Goal: Use online tool/utility: Utilize a website feature to perform a specific function

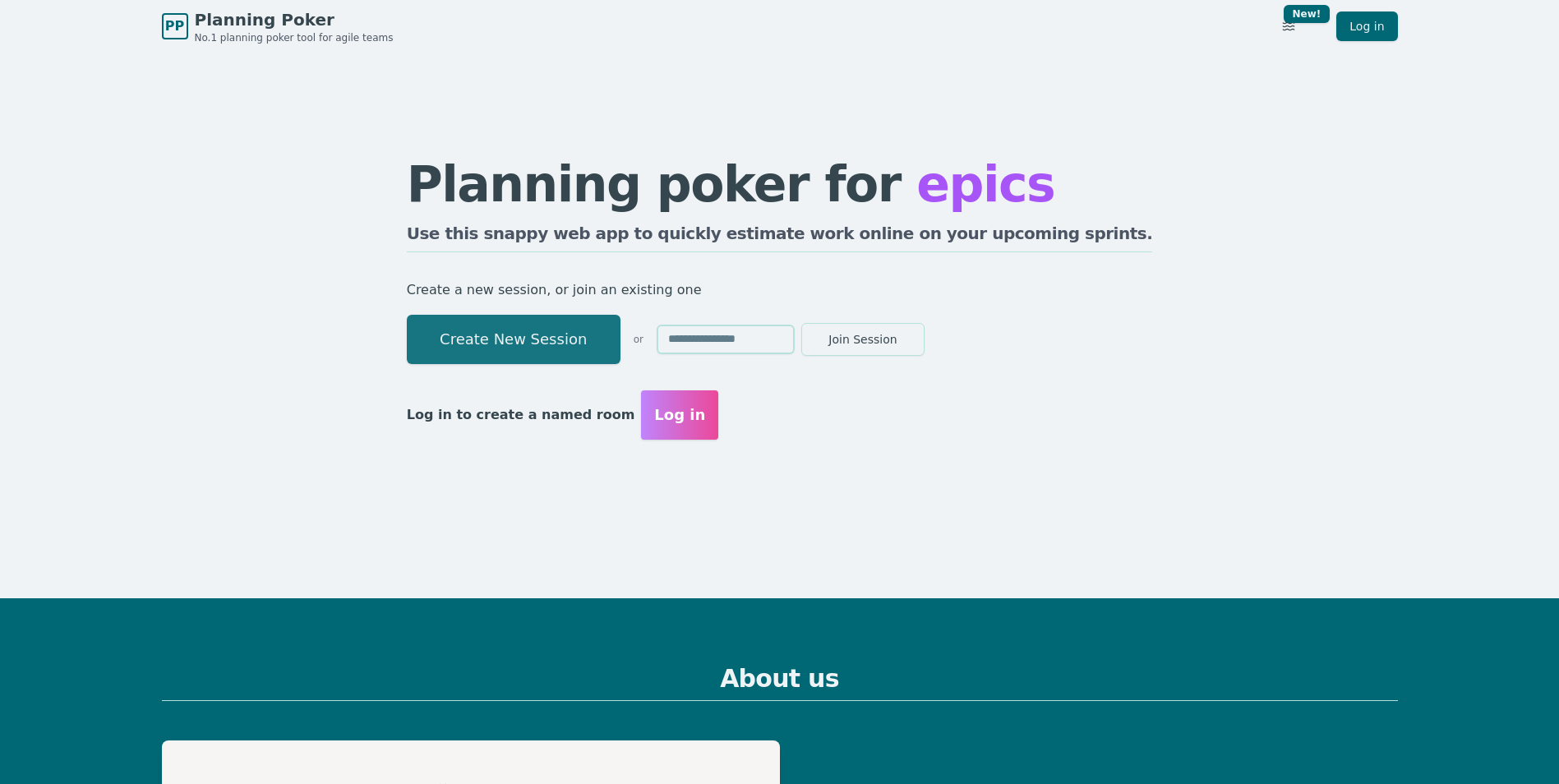
click at [568, 345] on button "Create New Session" at bounding box center [513, 340] width 214 height 49
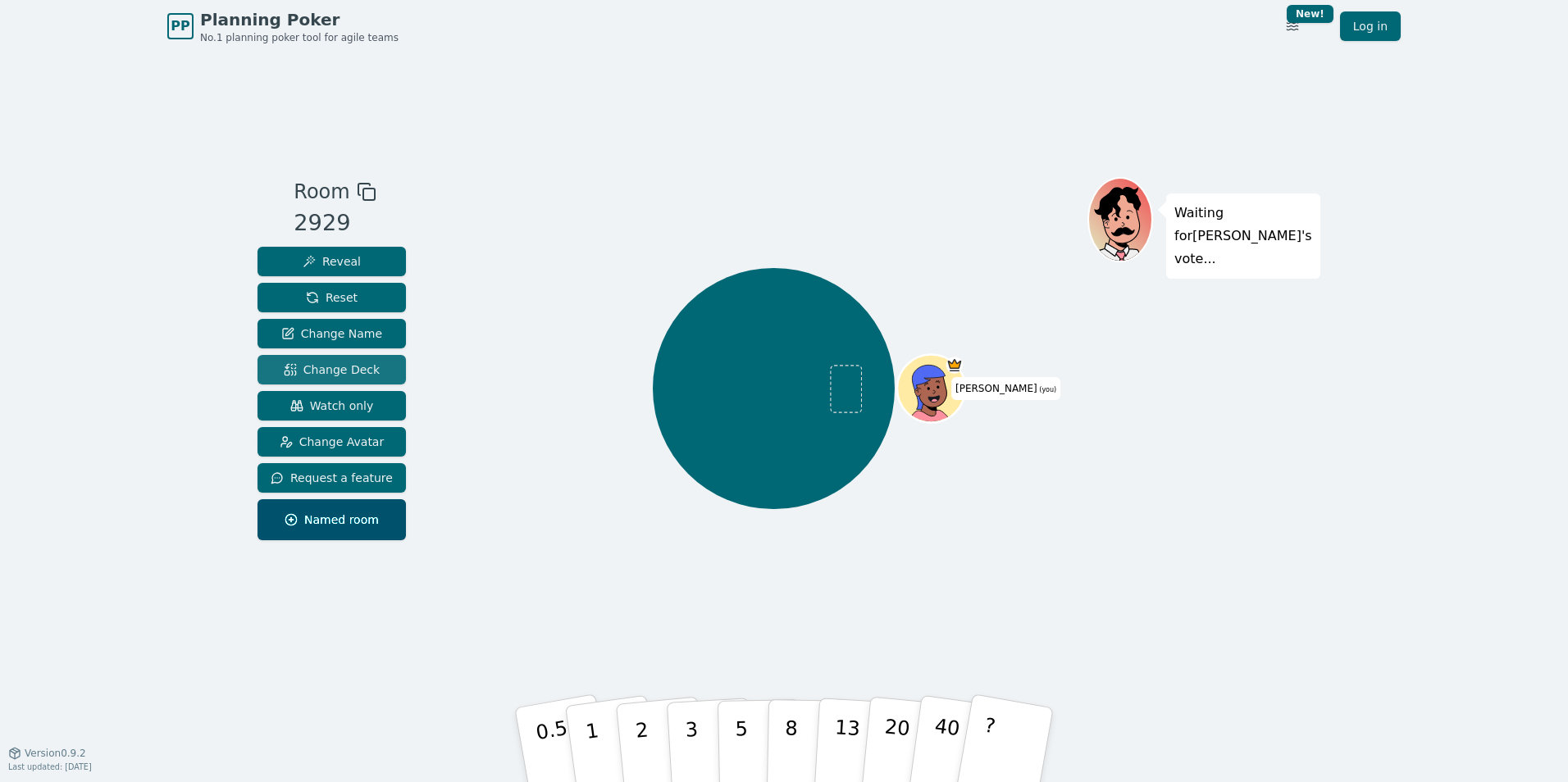
click at [376, 367] on button "Change Deck" at bounding box center [332, 370] width 148 height 30
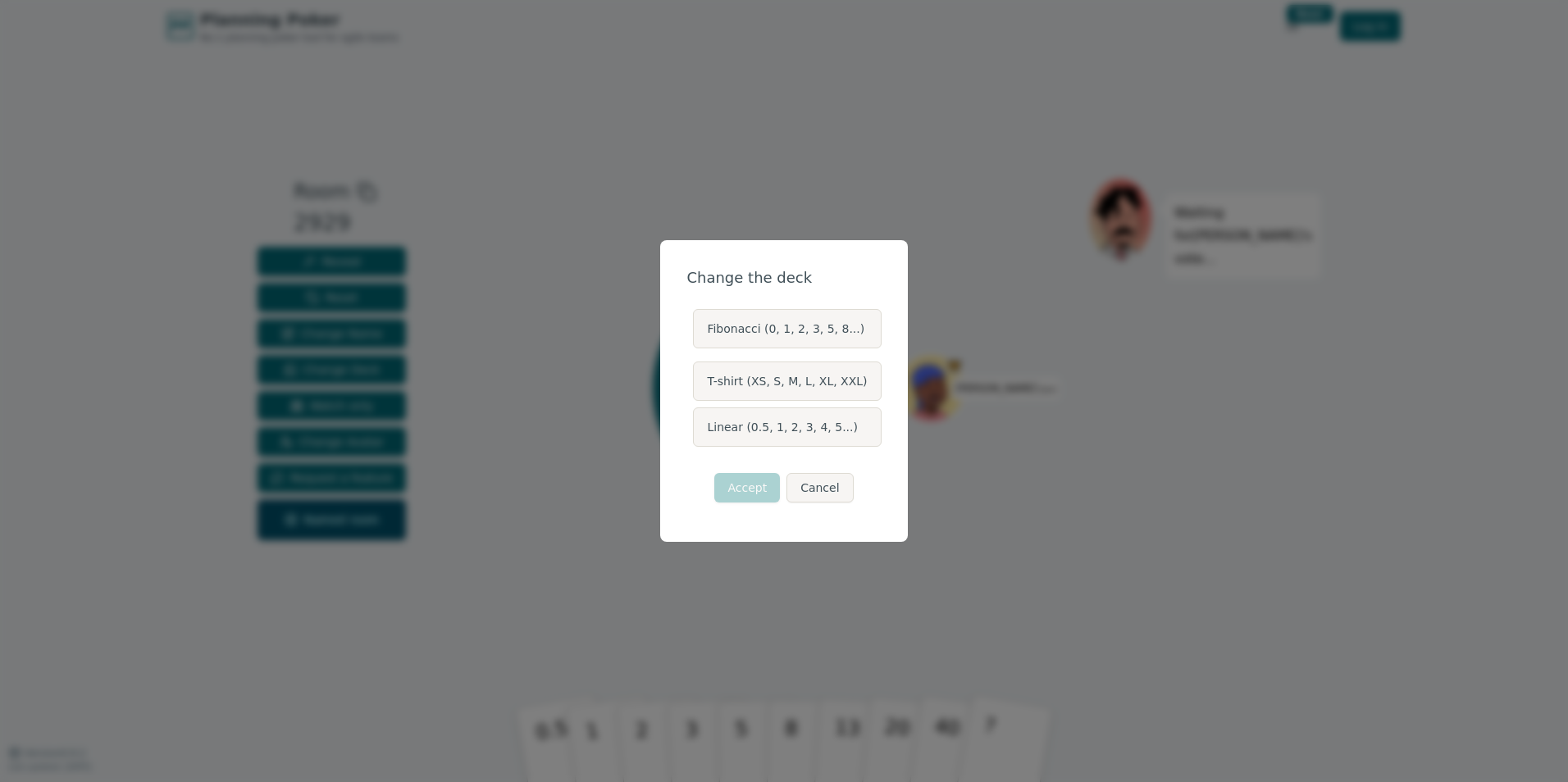
click at [791, 432] on label "Linear (0.5, 1, 2, 3, 4, 5...)" at bounding box center [786, 427] width 188 height 39
click at [698, 432] on button "Linear (0.5, 1, 2, 3, 4, 5...)" at bounding box center [692, 427] width 13 height 13
click at [756, 488] on button "Accept" at bounding box center [747, 488] width 66 height 30
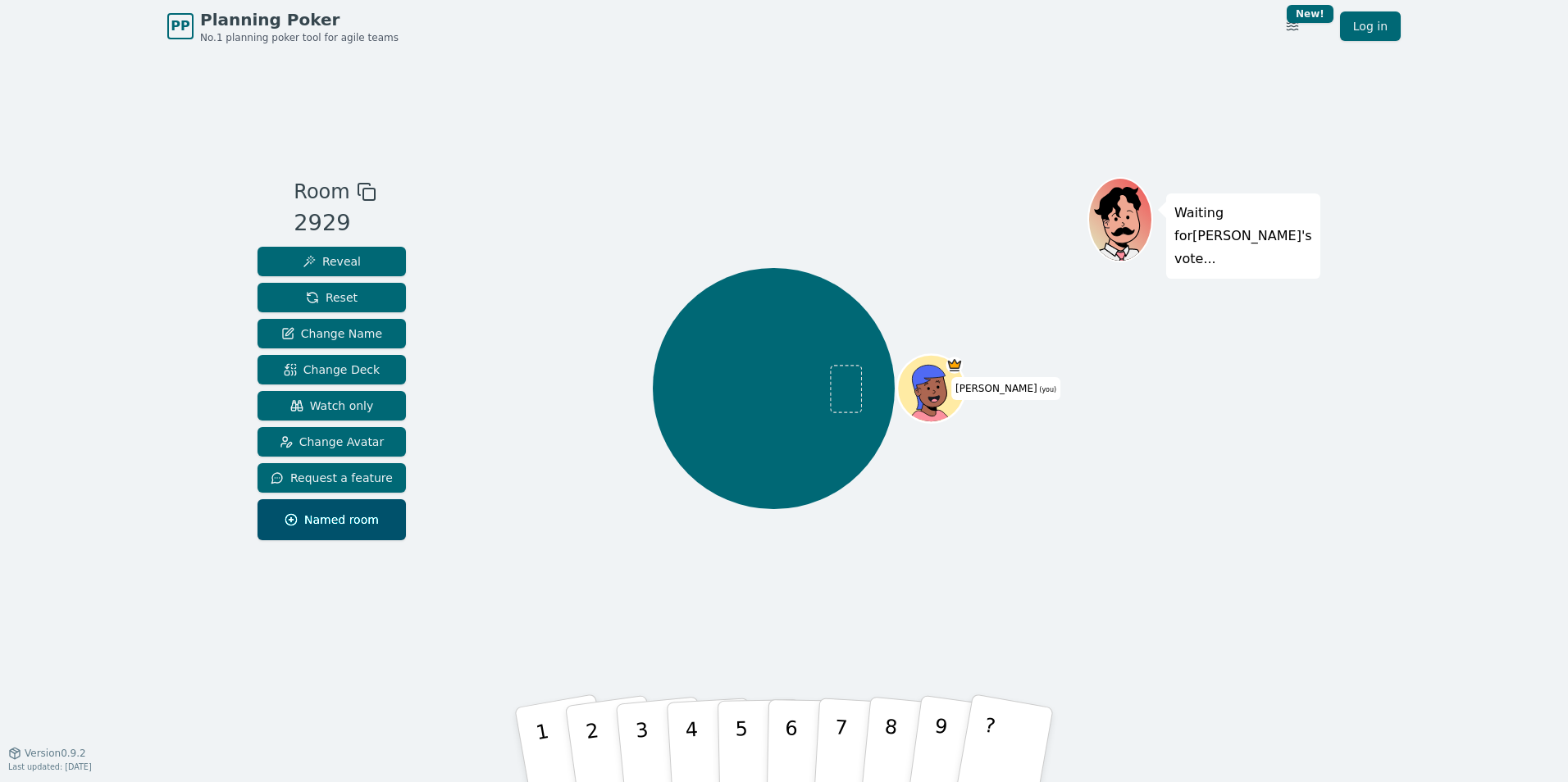
drag, startPoint x: 423, startPoint y: 570, endPoint x: 379, endPoint y: 632, distance: 76.0
click at [411, 581] on div "Room 2929 Reveal Reset Change Name Change Deck Watch only Change Avatar Request…" at bounding box center [784, 402] width 1066 height 451
